Goal: Book appointment/travel/reservation

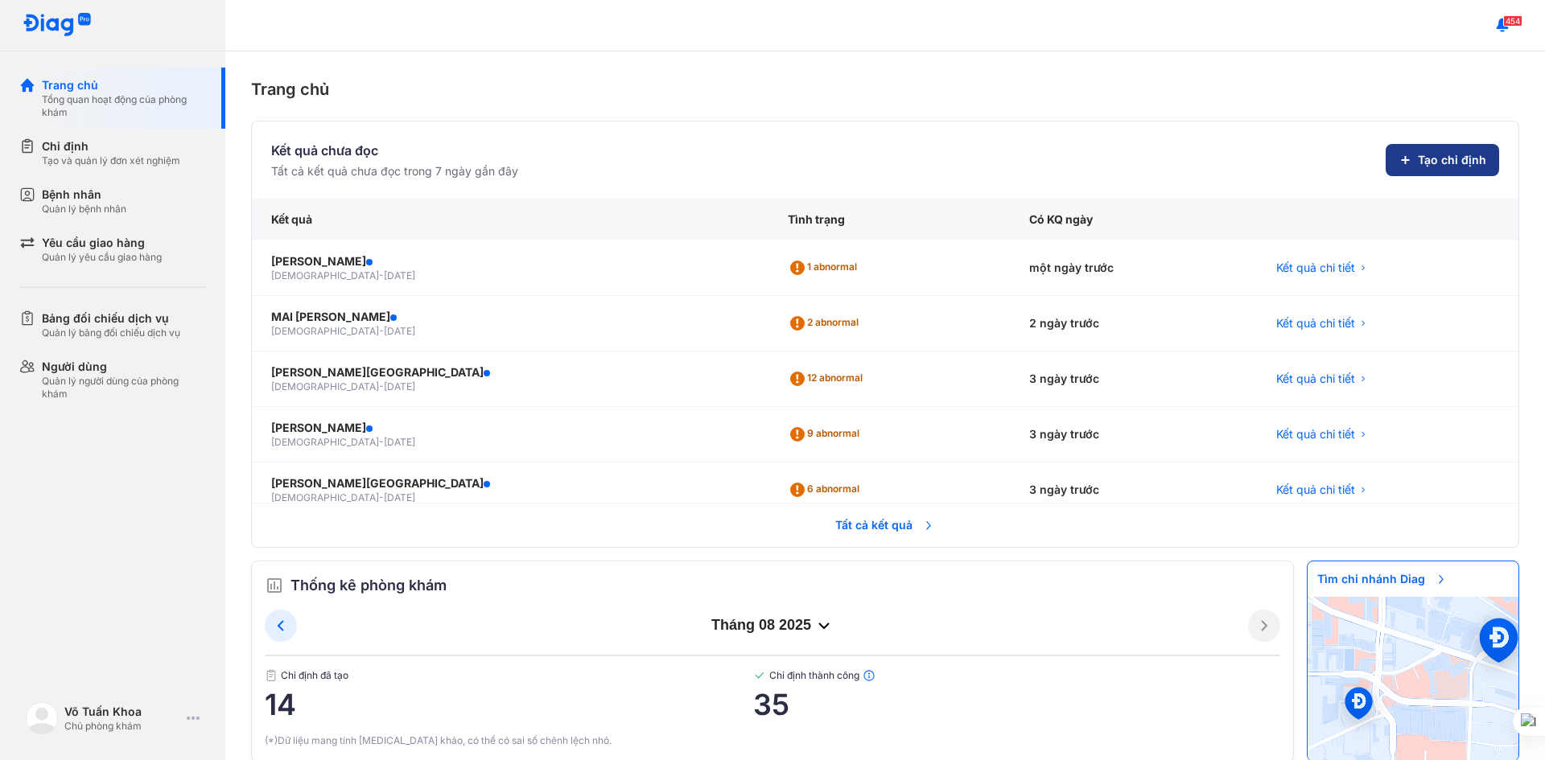
click at [1417, 162] on span "Tạo chỉ định" at bounding box center [1451, 160] width 68 height 16
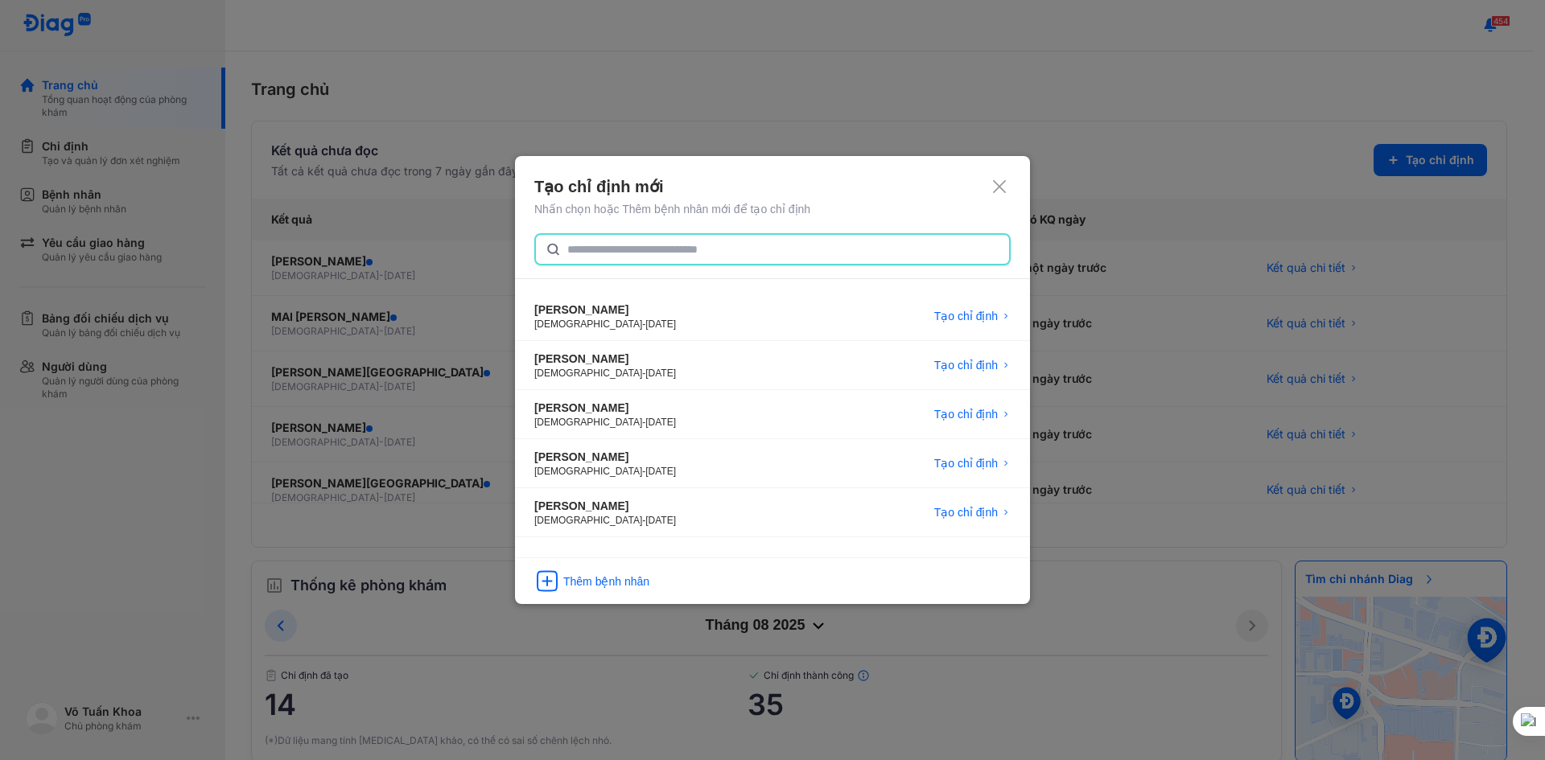
click at [597, 252] on input "text" at bounding box center [783, 249] width 432 height 29
type input "*"
type input "****"
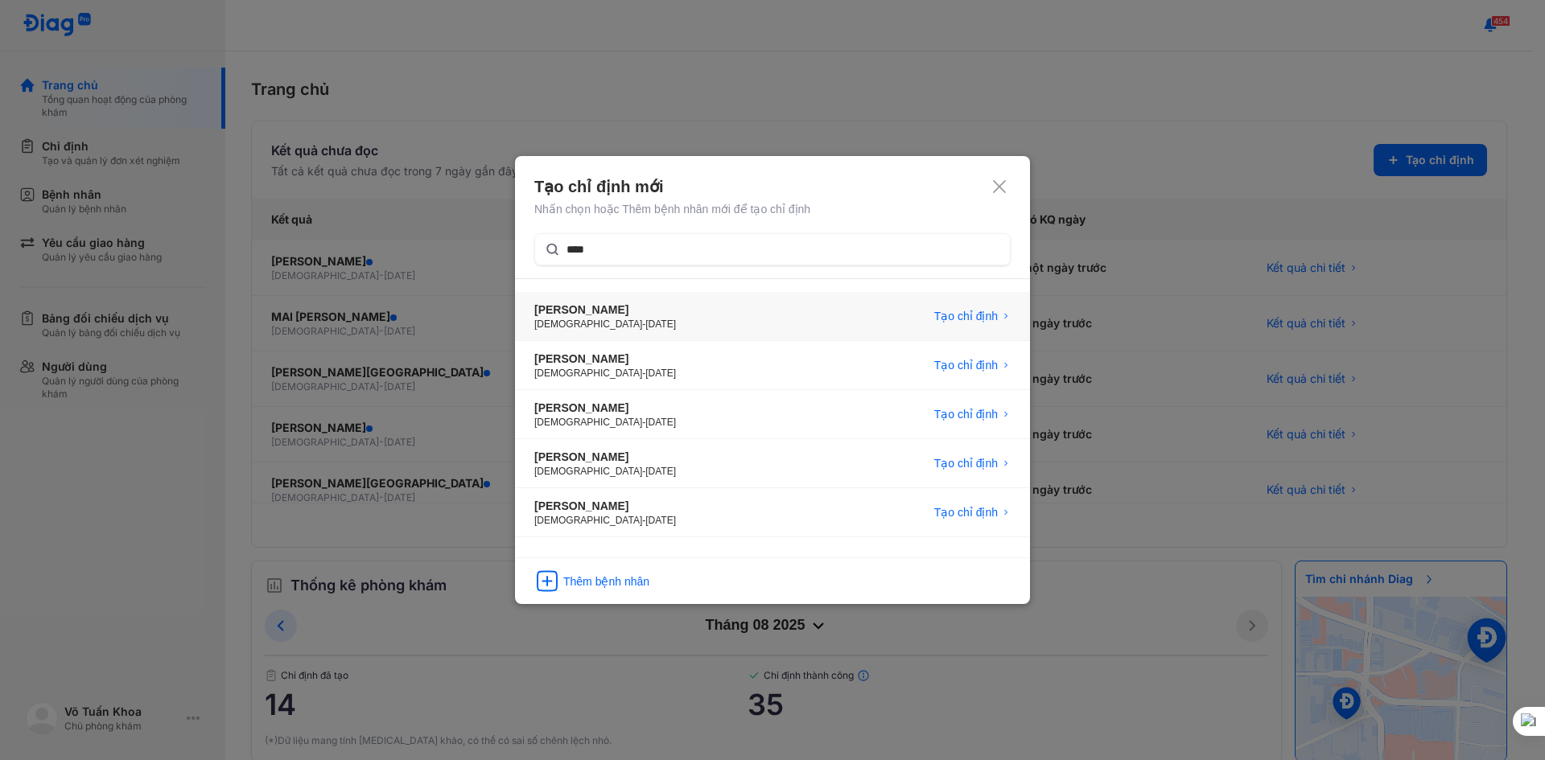
click at [578, 311] on div "[PERSON_NAME]" at bounding box center [605, 310] width 142 height 16
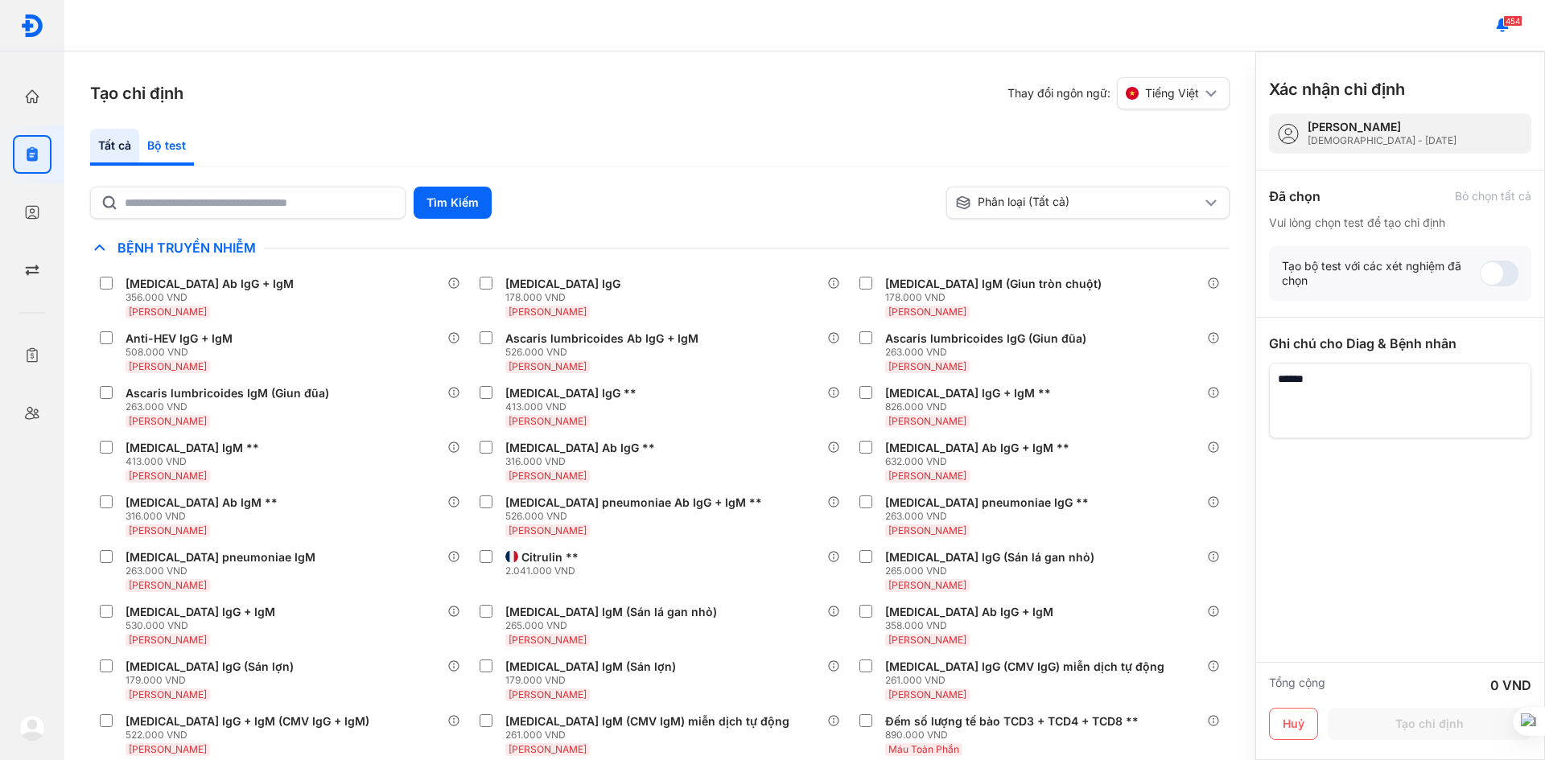
click at [171, 150] on div "Bộ test" at bounding box center [166, 147] width 55 height 37
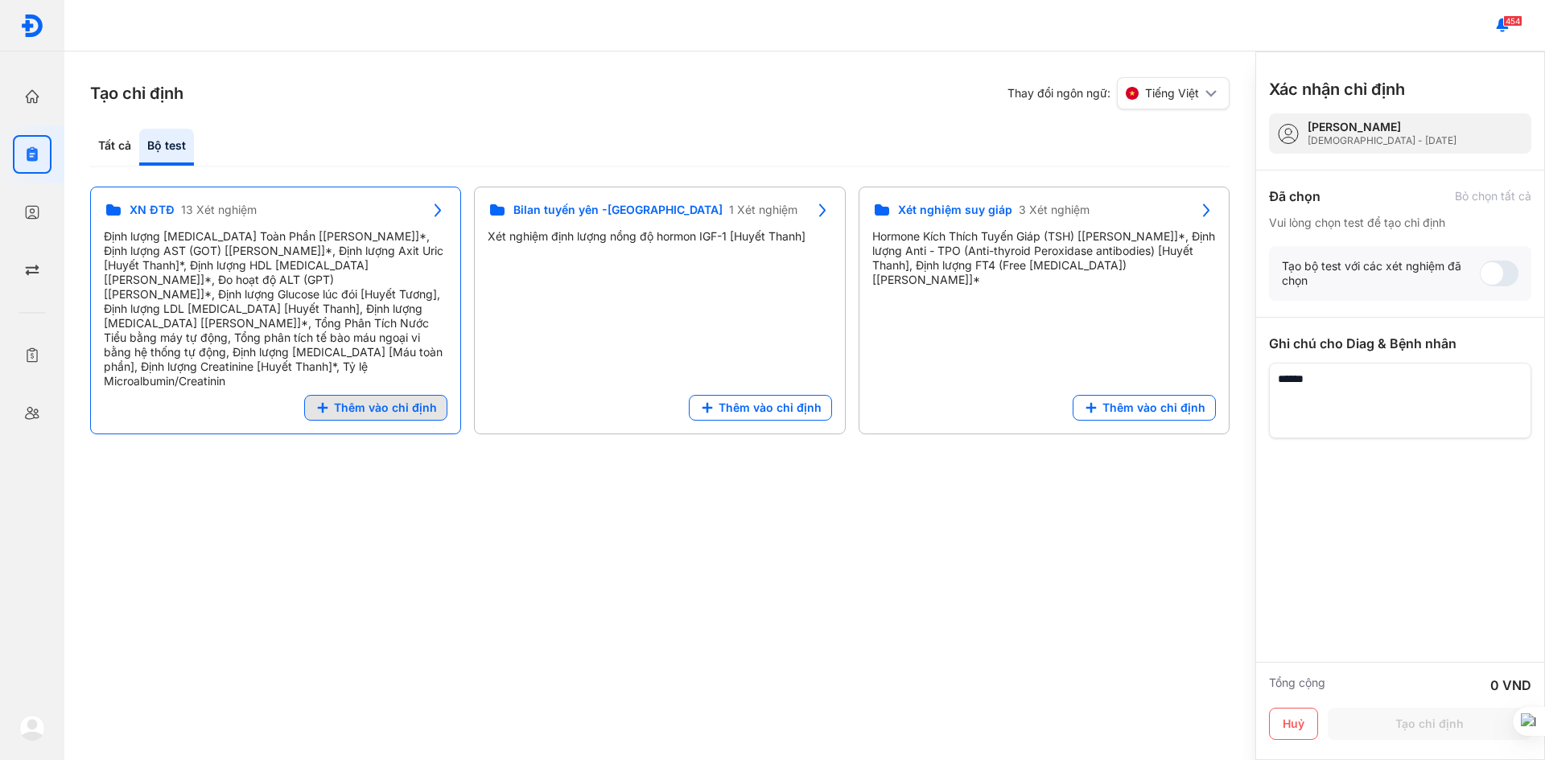
click at [331, 400] on icon at bounding box center [323, 408] width 16 height 16
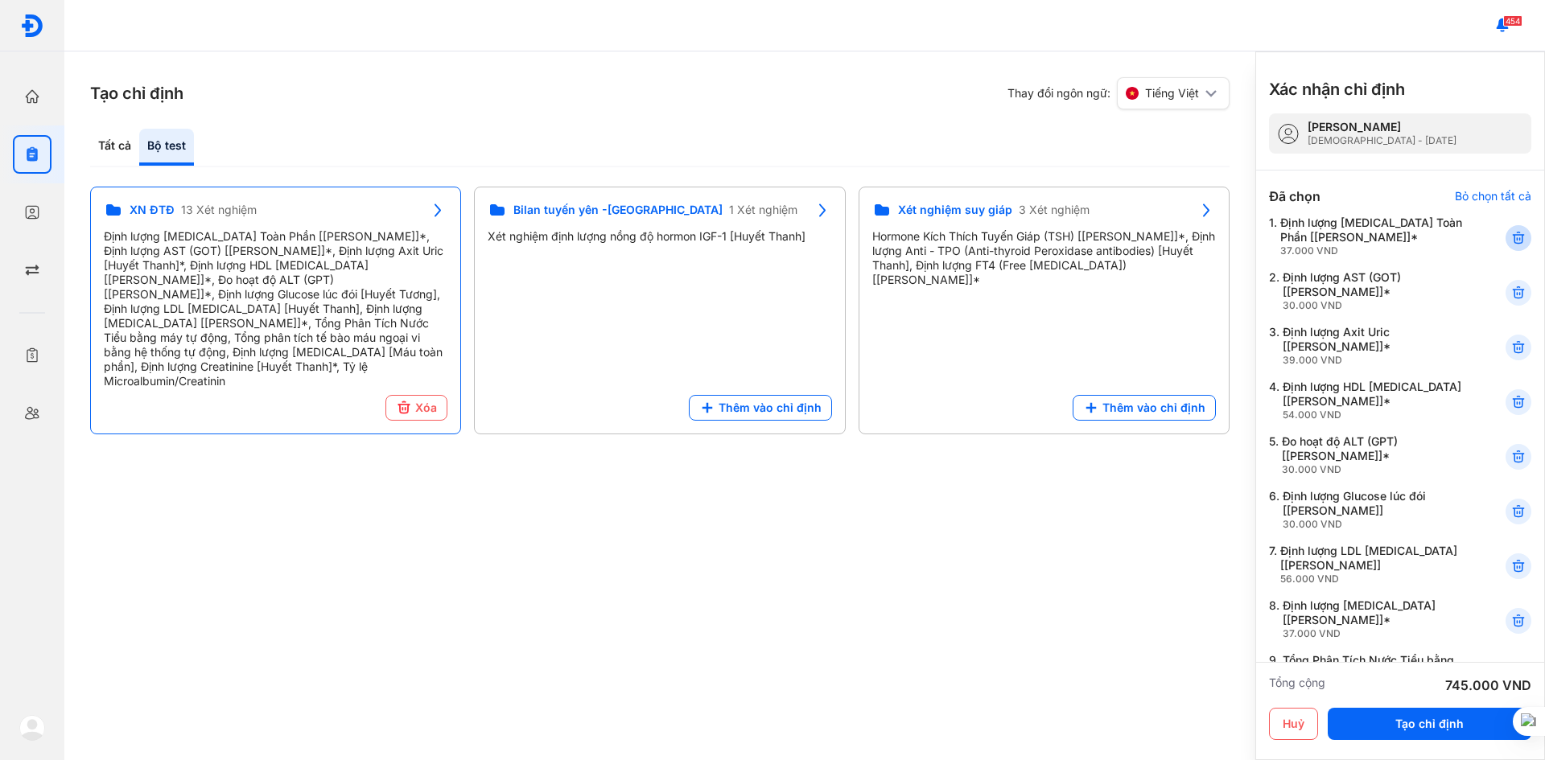
click at [1512, 237] on icon at bounding box center [1518, 238] width 16 height 16
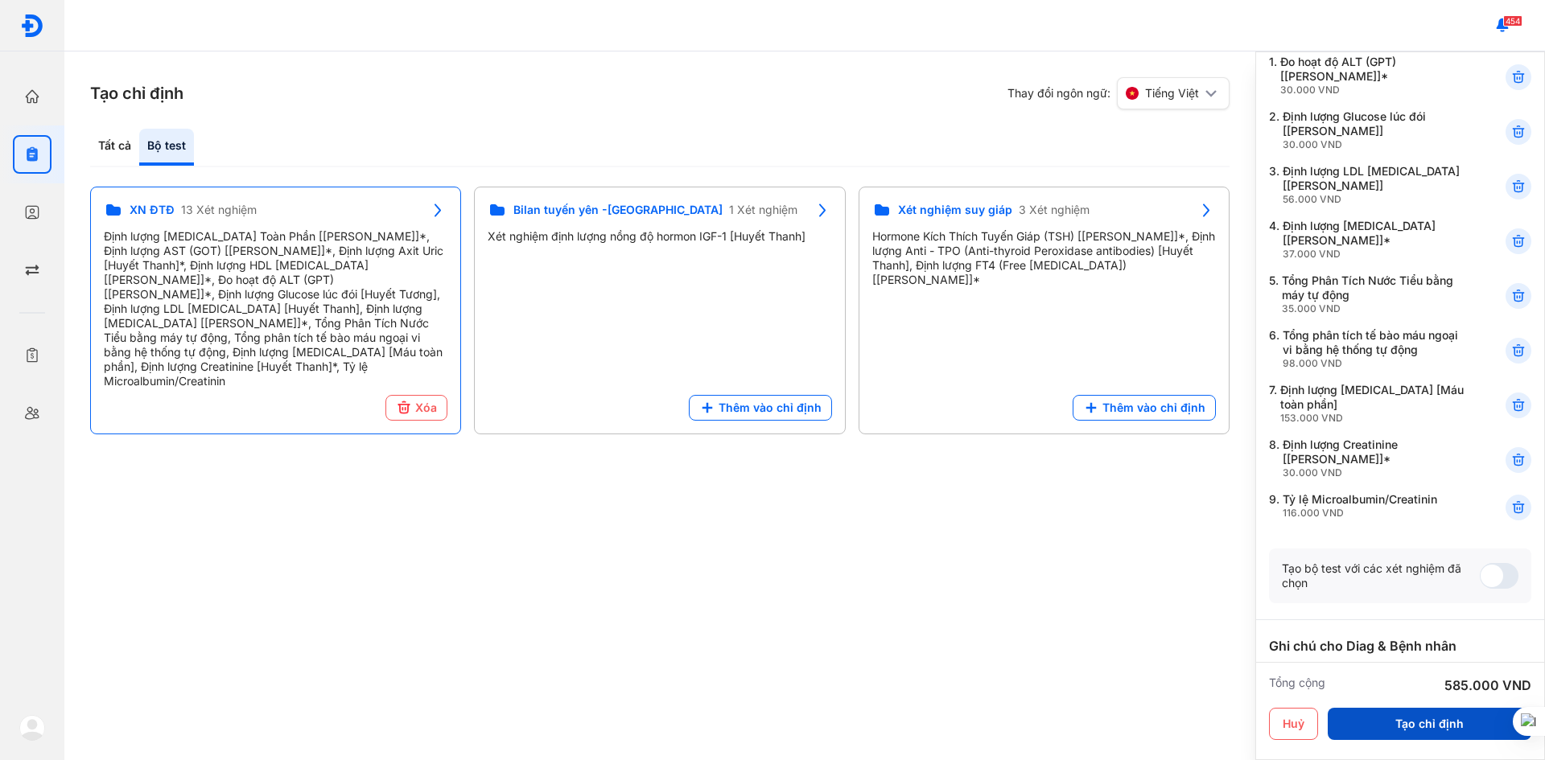
click at [1414, 721] on button "Tạo chỉ định" at bounding box center [1429, 724] width 204 height 32
